Goal: Task Accomplishment & Management: Complete application form

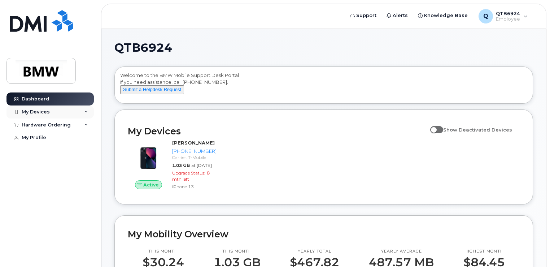
click at [48, 109] on div "My Devices" at bounding box center [36, 112] width 28 height 6
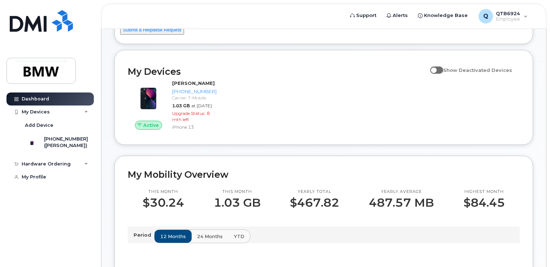
scroll to position [180, 0]
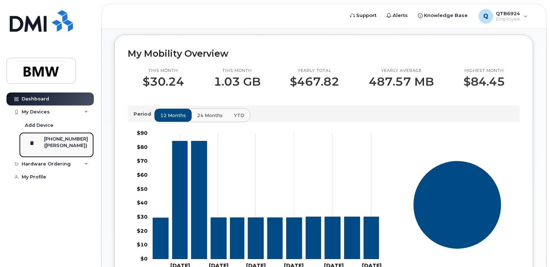
click at [66, 143] on div "([PERSON_NAME])" at bounding box center [66, 145] width 44 height 6
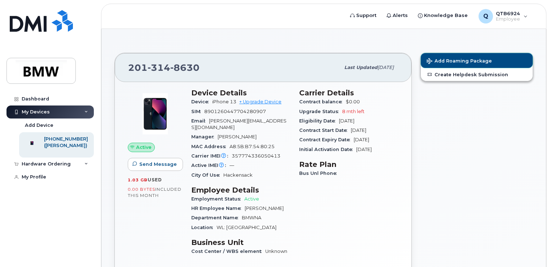
click at [467, 60] on span "Add Roaming Package" at bounding box center [459, 61] width 65 height 7
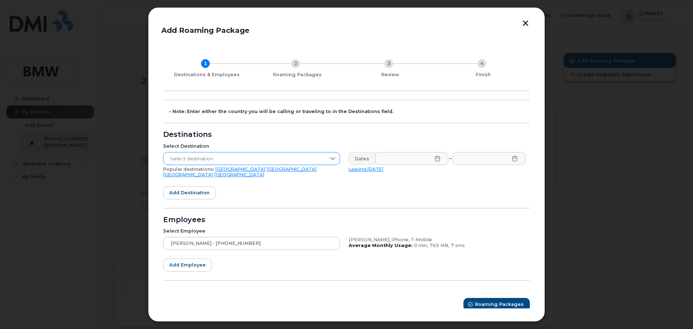
click at [308, 159] on span "Select destination" at bounding box center [244, 158] width 162 height 13
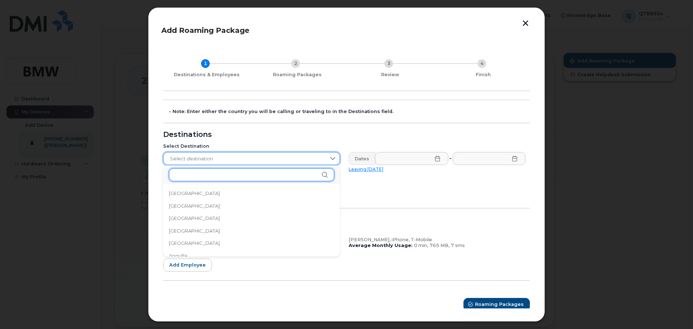
click at [286, 174] on input "text" at bounding box center [251, 174] width 165 height 13
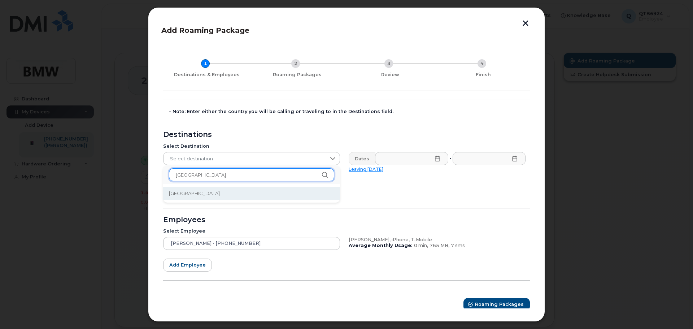
type input "croatia"
click at [228, 192] on li "Croatia" at bounding box center [251, 193] width 177 height 13
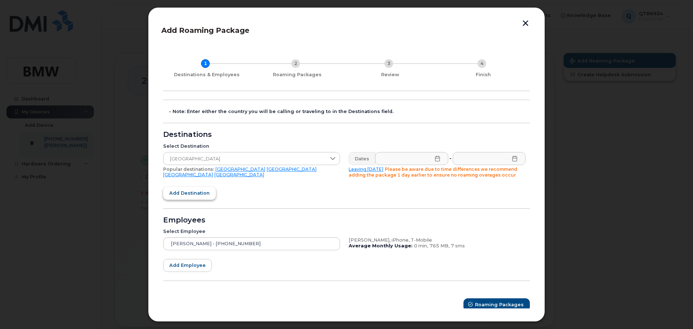
click at [209, 195] on button "Add destination" at bounding box center [189, 193] width 53 height 13
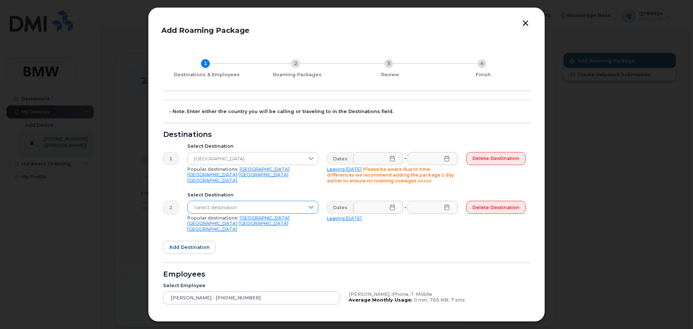
click at [233, 207] on span "Select destination" at bounding box center [246, 207] width 117 height 13
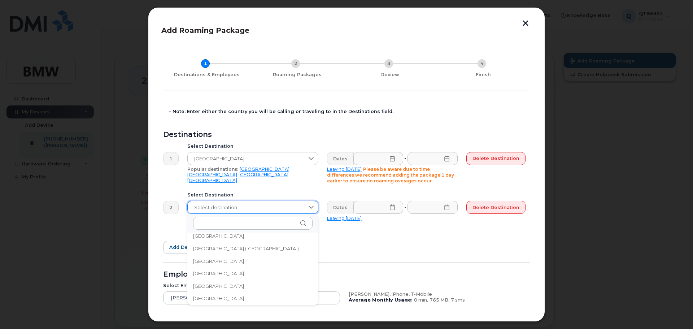
scroll to position [2463, 0]
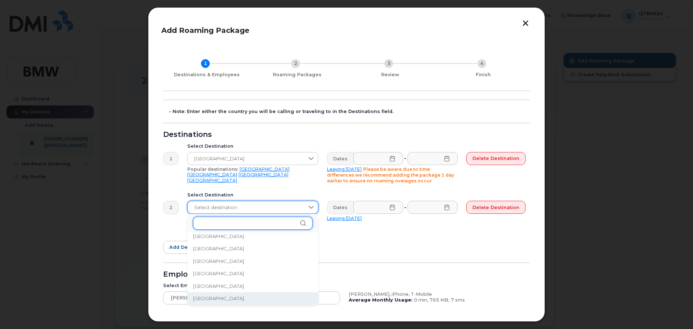
click at [243, 218] on input "text" at bounding box center [252, 223] width 119 height 13
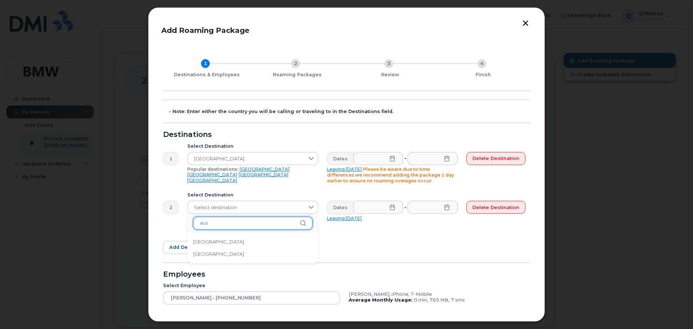
scroll to position [0, 0]
type input "a"
type input "v"
type input "austr"
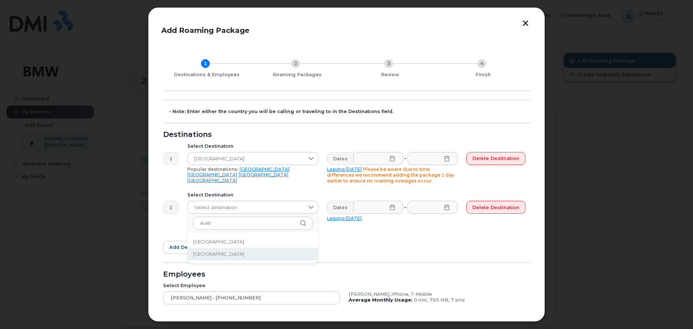
click at [206, 252] on span "Austria" at bounding box center [218, 253] width 51 height 7
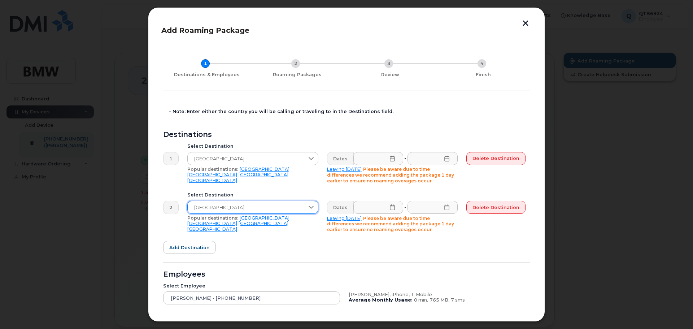
click at [380, 244] on form "- Note: Enter either the country you will be calling or traveling to in the Des…" at bounding box center [346, 233] width 367 height 266
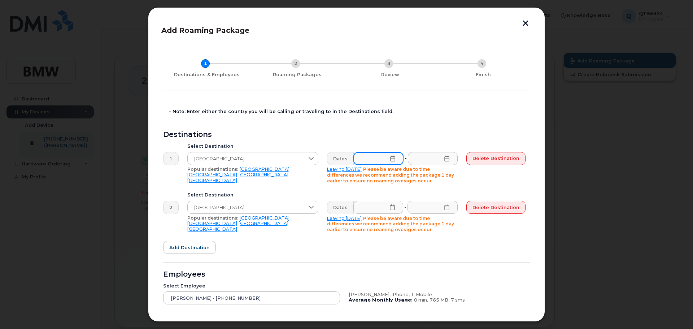
click at [396, 157] on input "text" at bounding box center [378, 158] width 50 height 13
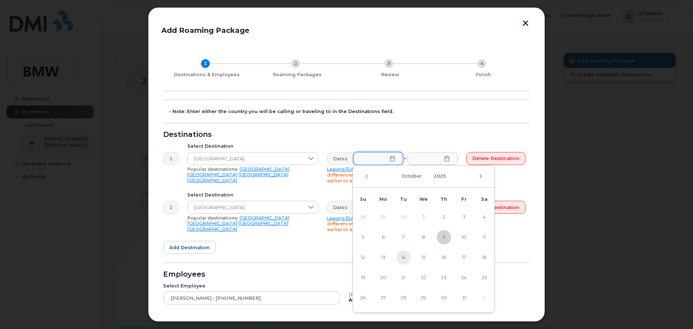
click at [409, 258] on span "14" at bounding box center [403, 257] width 14 height 14
type input "10/14/2025"
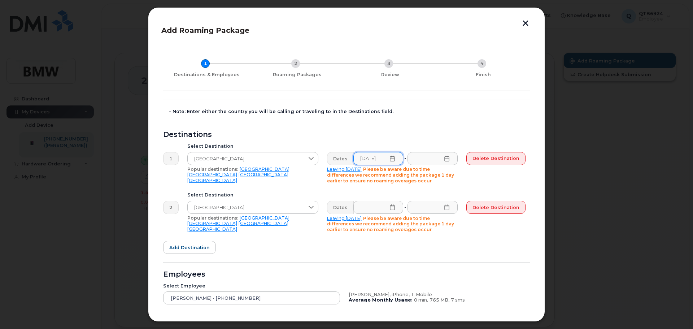
click at [394, 207] on icon at bounding box center [392, 207] width 5 height 6
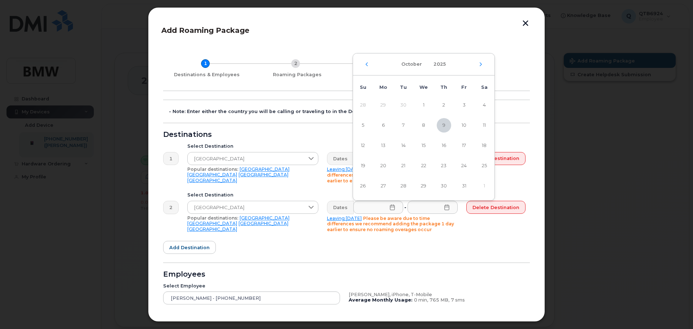
click at [416, 247] on form "- Note: Enter either the country you will be calling or traveling to in the Des…" at bounding box center [346, 233] width 367 height 266
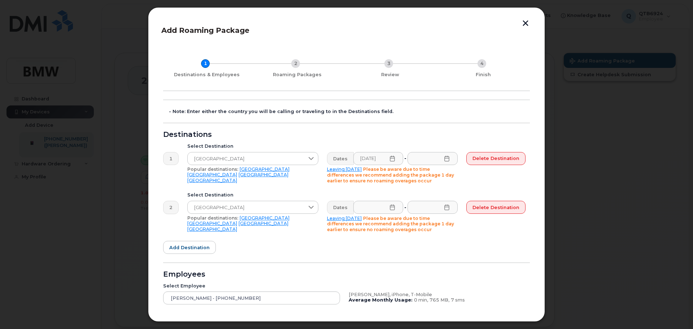
click at [449, 158] on icon at bounding box center [447, 159] width 6 height 6
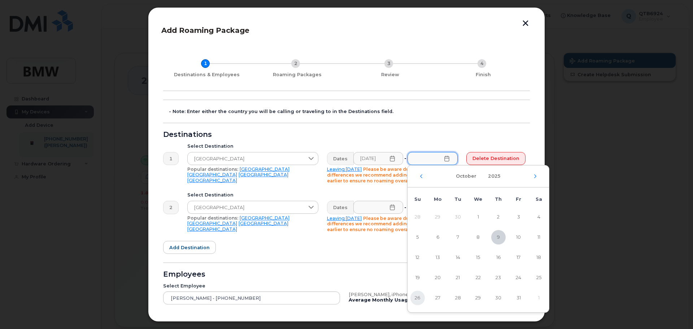
click at [420, 266] on span "26" at bounding box center [417, 298] width 14 height 14
type input "10/26/2025"
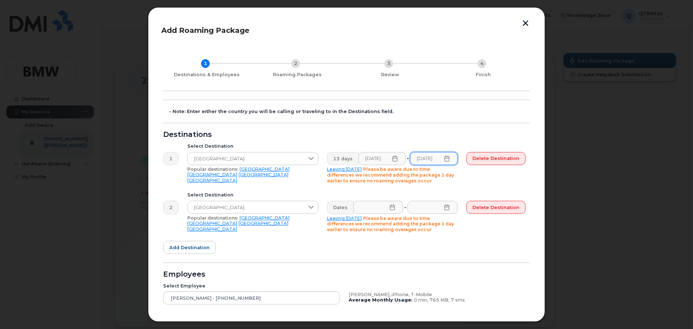
click at [392, 207] on icon at bounding box center [392, 207] width 5 height 6
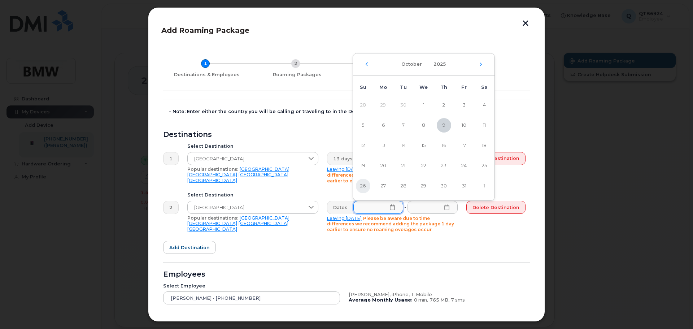
click at [364, 187] on span "26" at bounding box center [363, 186] width 14 height 14
type input "10/26/2025"
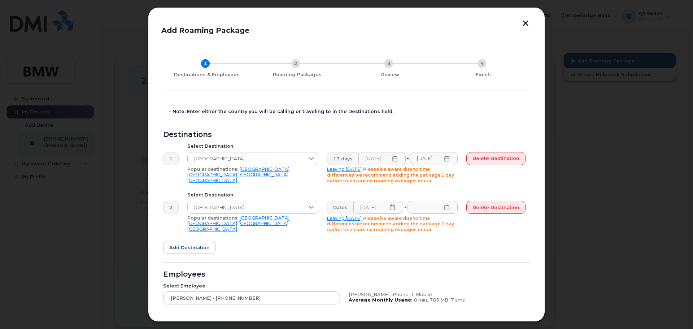
click at [449, 208] on icon at bounding box center [447, 207] width 6 height 6
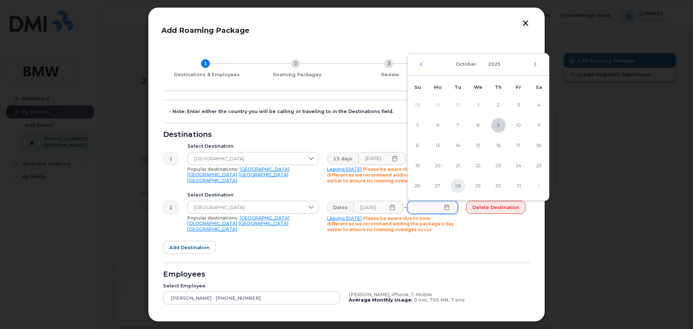
click at [453, 189] on span "28" at bounding box center [458, 186] width 14 height 14
type input "10/28/2025"
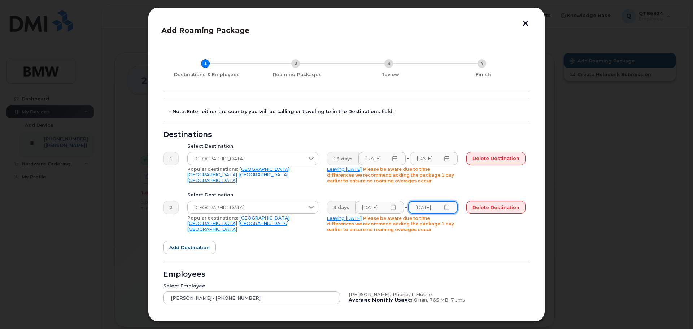
scroll to position [0, 1]
click at [434, 247] on form "- Note: Enter either the country you will be calling or traveling to in the Des…" at bounding box center [346, 233] width 367 height 266
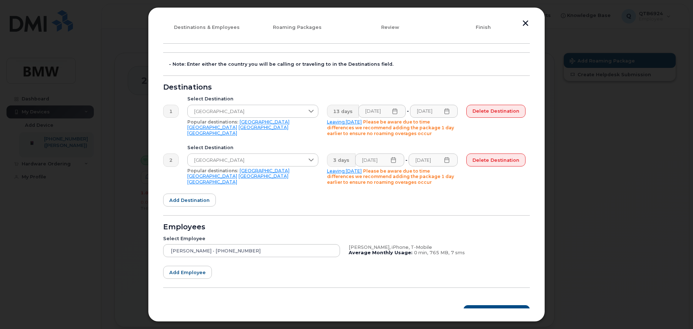
scroll to position [59, 0]
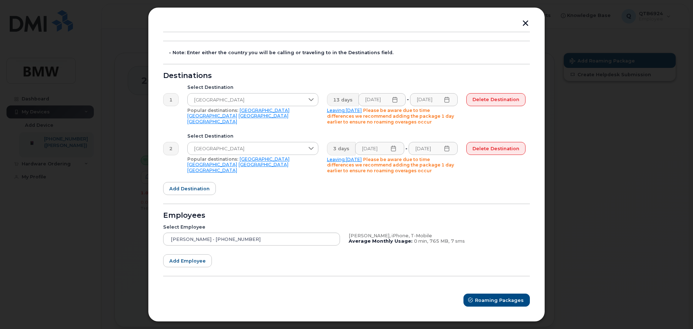
click at [282, 266] on form "- Note: Enter either the country you will be calling or traveling to in the Des…" at bounding box center [346, 174] width 367 height 266
click at [495, 266] on span "Roaming Packages" at bounding box center [499, 300] width 49 height 7
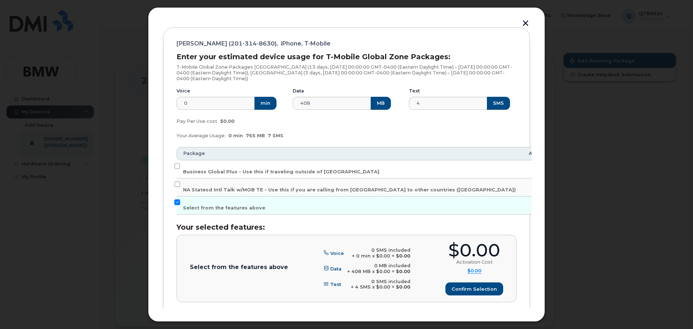
scroll to position [127, 0]
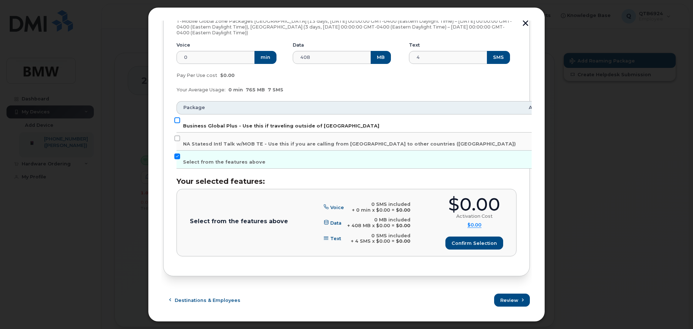
click at [178, 119] on input "Business Global Plus - Use this if traveling outside of North America" at bounding box center [177, 120] width 6 height 6
checkbox input "true"
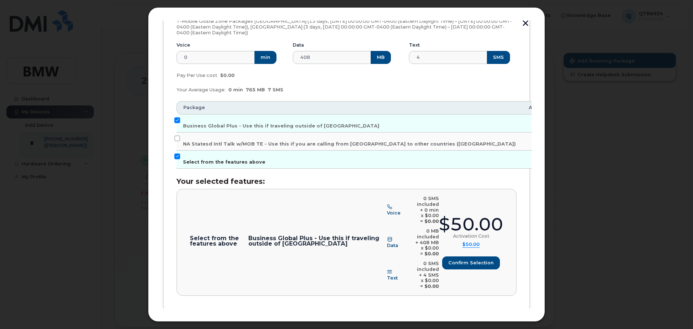
click at [178, 154] on input "Select from the features above" at bounding box center [177, 156] width 6 height 6
checkbox input "false"
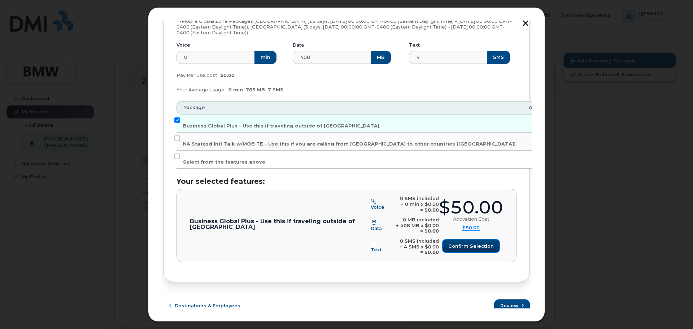
click at [470, 252] on button "Confirm selection" at bounding box center [470, 245] width 57 height 13
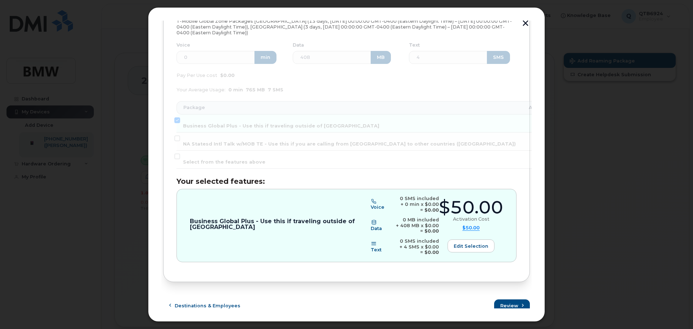
scroll to position [132, 0]
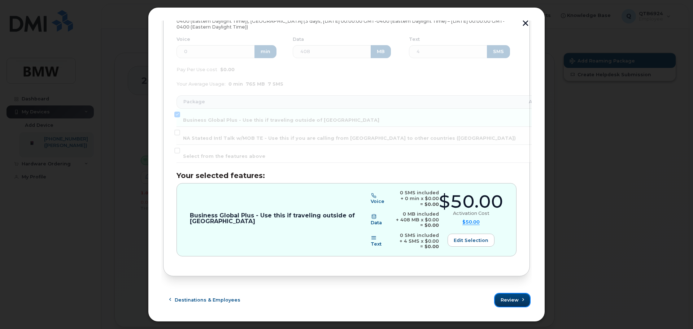
click at [501, 266] on span "Review" at bounding box center [510, 299] width 18 height 7
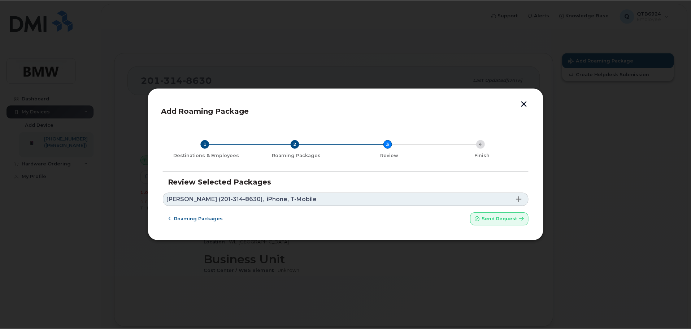
scroll to position [0, 0]
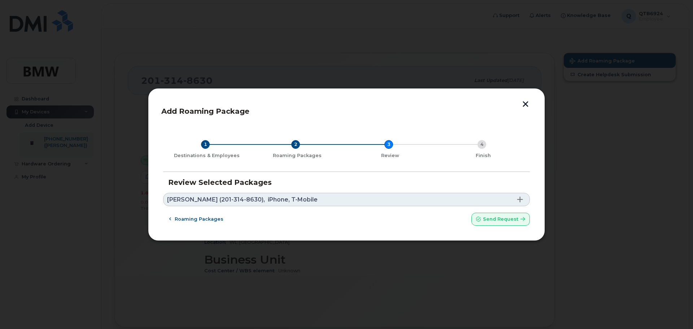
click at [340, 219] on div "Roaming packages Send request" at bounding box center [346, 219] width 367 height 13
click at [506, 217] on span "Send request" at bounding box center [500, 218] width 35 height 7
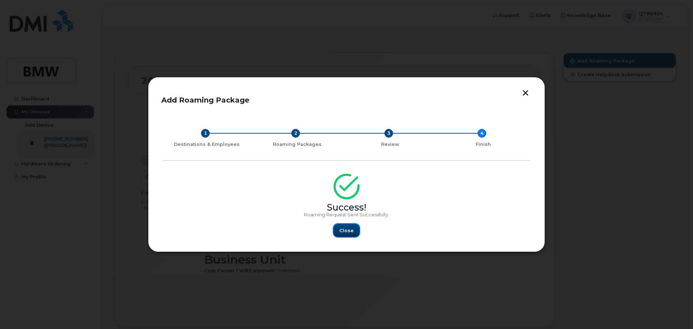
click at [347, 235] on button "Close" at bounding box center [346, 230] width 26 height 13
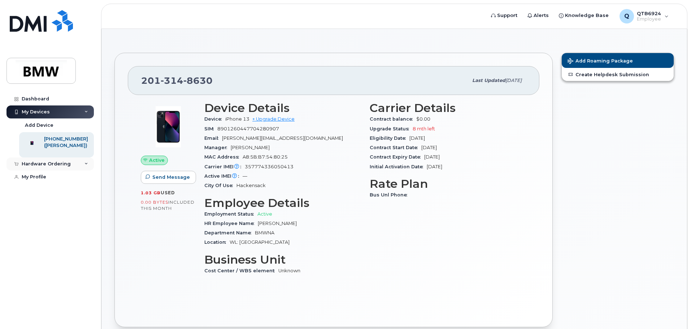
click at [83, 169] on div "Hardware Ordering" at bounding box center [49, 163] width 87 height 13
click at [40, 97] on div "Dashboard" at bounding box center [35, 99] width 27 height 6
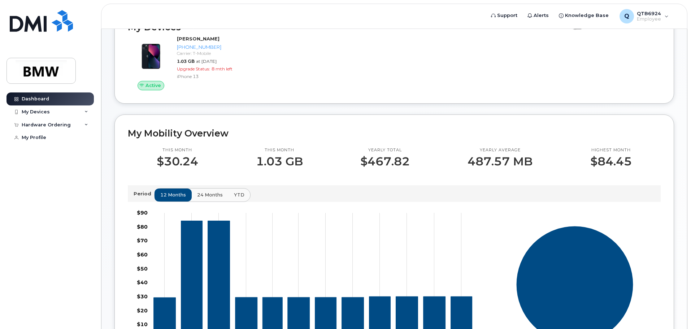
scroll to position [180, 0]
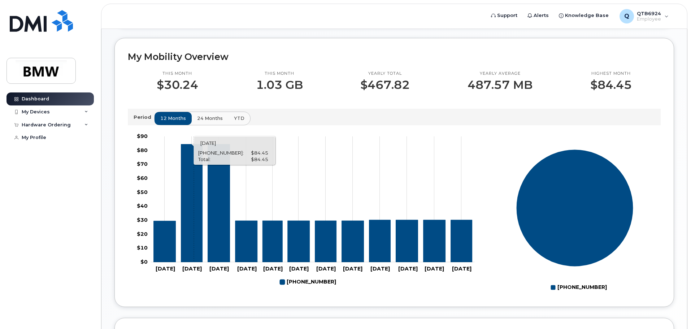
click at [194, 201] on icon "201-314-8630" at bounding box center [191, 203] width 21 height 118
click at [195, 223] on icon "201-314-8630" at bounding box center [191, 203] width 21 height 118
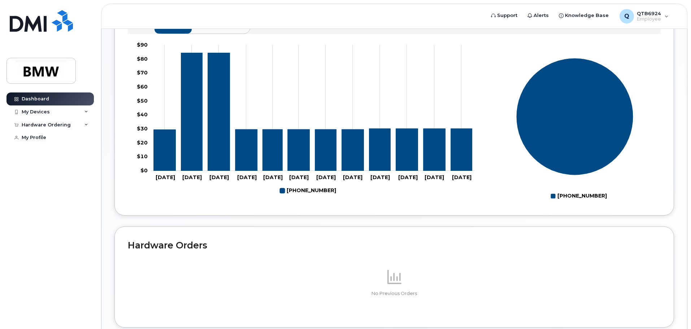
scroll to position [215, 0]
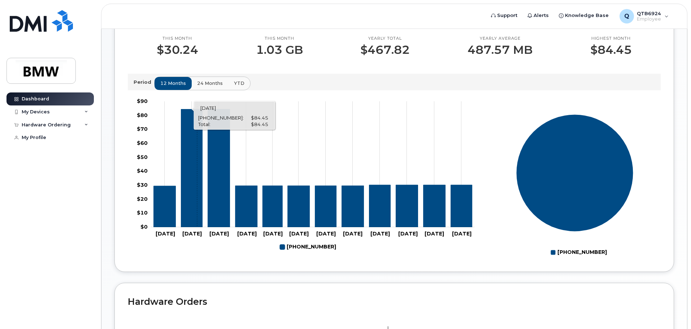
click at [197, 183] on icon "201-314-8630" at bounding box center [191, 168] width 21 height 118
click at [219, 168] on icon "201-314-8630" at bounding box center [219, 168] width 22 height 118
click at [69, 240] on div "Dashboard My Devices Add Device 201-314-8630 (Thelma Lioanag) Hardware Ordering…" at bounding box center [50, 205] width 89 height 226
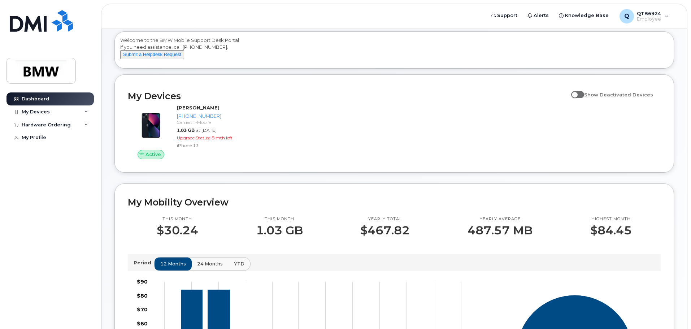
scroll to position [0, 0]
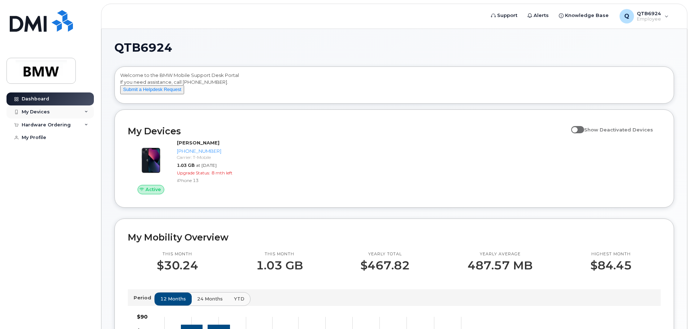
click at [80, 111] on div "My Devices" at bounding box center [49, 111] width 87 height 13
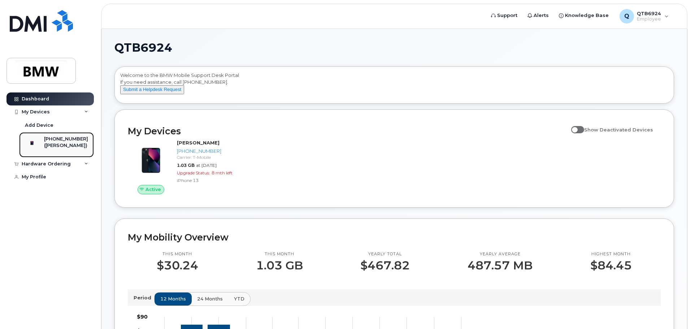
click at [67, 145] on div "([PERSON_NAME])" at bounding box center [66, 145] width 44 height 6
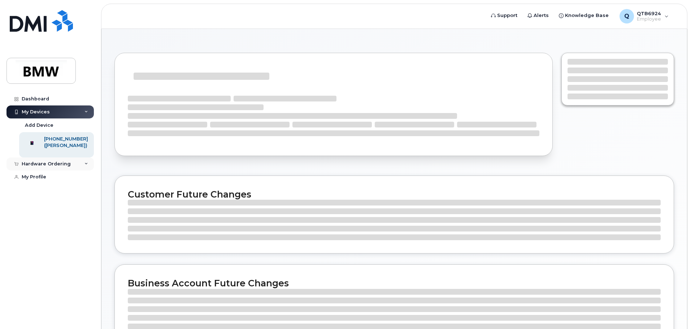
click at [68, 170] on div "Hardware Ordering" at bounding box center [49, 163] width 87 height 13
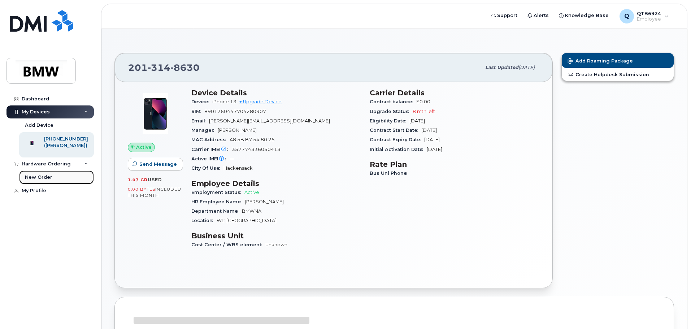
click at [52, 184] on link "New Order" at bounding box center [56, 177] width 75 height 14
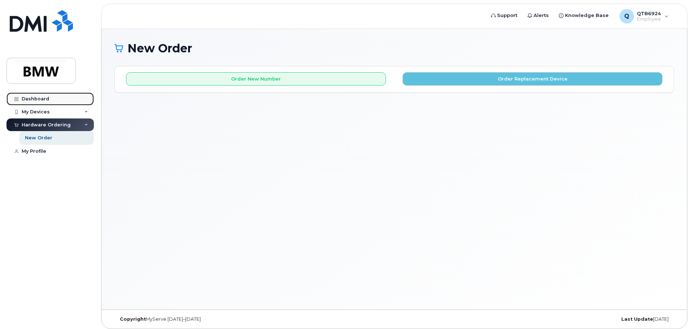
click at [33, 99] on div "Dashboard" at bounding box center [35, 99] width 27 height 6
